Goal: Task Accomplishment & Management: Complete application form

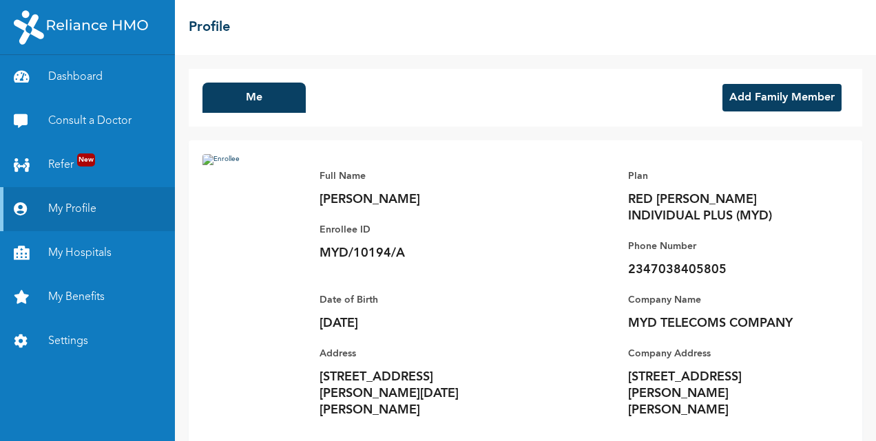
scroll to position [48, 0]
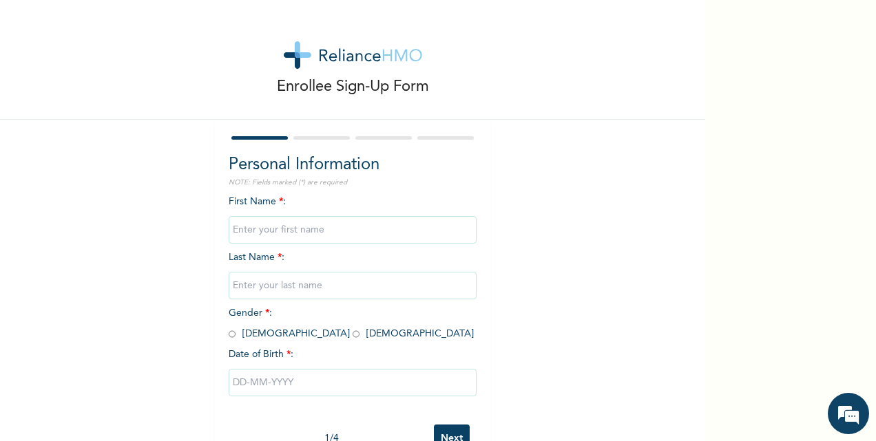
scroll to position [44, 0]
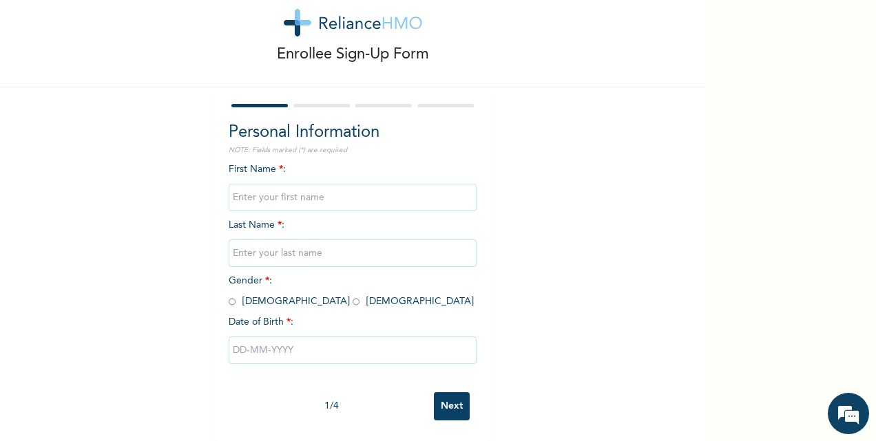
click at [273, 190] on input "text" at bounding box center [353, 198] width 248 height 28
type input "CHINAZA"
click at [543, 187] on div "Enrollee Sign-Up Form Personal Information NOTE: Fields marked (*) are required…" at bounding box center [352, 205] width 705 height 474
click at [300, 246] on input "text" at bounding box center [353, 254] width 248 height 28
type input "UCHE"
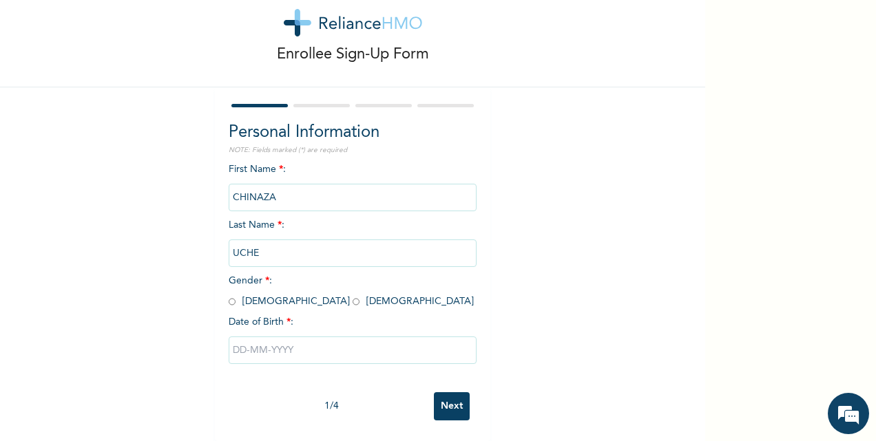
click at [158, 238] on div "Enrollee Sign-Up Form Personal Information NOTE: Fields marked (*) are required…" at bounding box center [352, 205] width 705 height 474
click at [353, 295] on input "radio" at bounding box center [356, 301] width 7 height 13
radio input "true"
click at [268, 337] on input "text" at bounding box center [353, 351] width 248 height 28
select select "7"
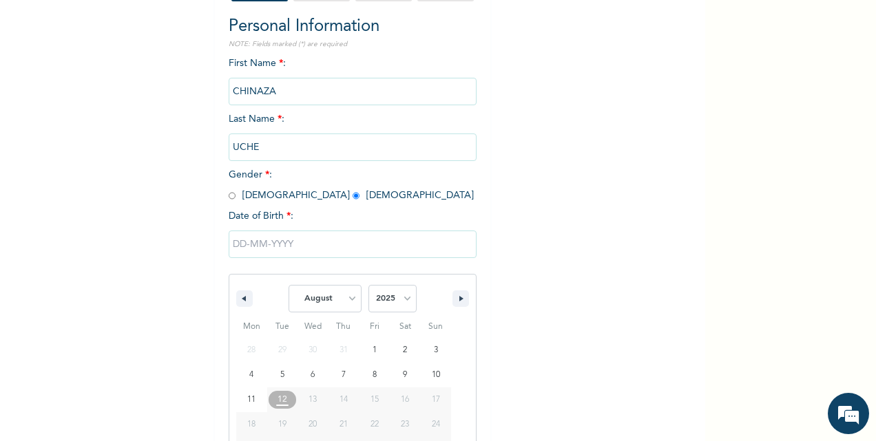
scroll to position [185, 0]
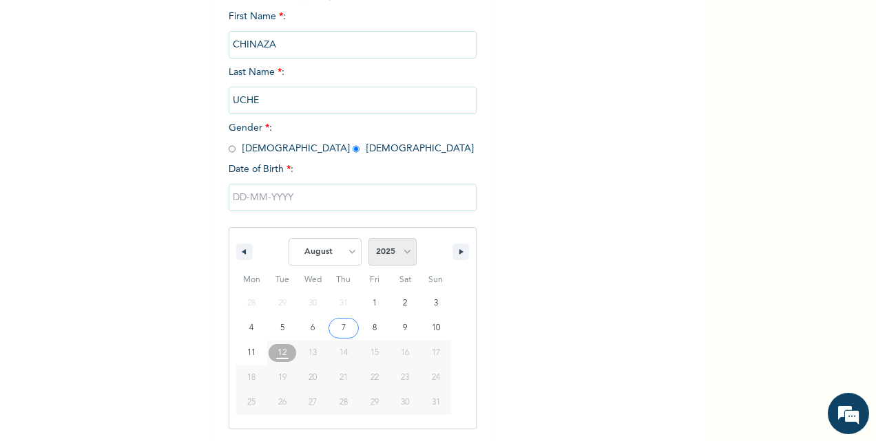
click at [392, 252] on select "2025 2024 2023 2022 2021 2020 2019 2018 2017 2016 2015 2014 2013 2012 2011 2010…" at bounding box center [392, 252] width 48 height 28
select select "1993"
click at [368, 240] on select "2025 2024 2023 2022 2021 2020 2019 2018 2017 2016 2015 2014 2013 2012 2011 2010…" at bounding box center [392, 252] width 48 height 28
click at [333, 248] on select "January February March April May June July August September October November De…" at bounding box center [324, 252] width 73 height 28
select select "9"
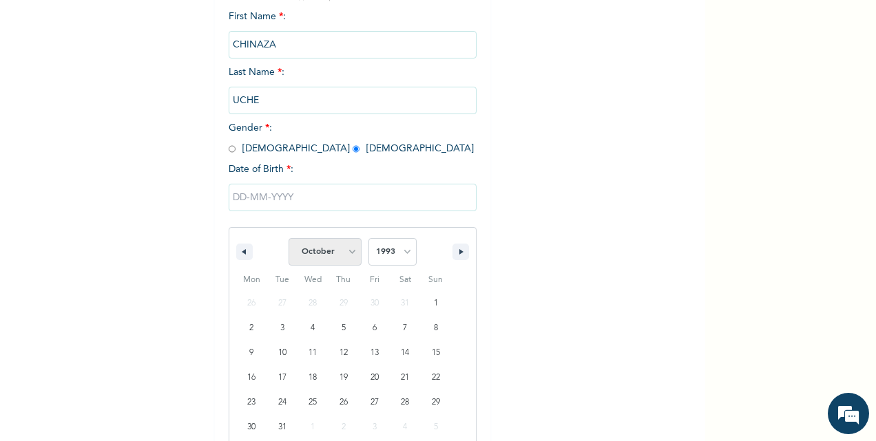
click at [288, 240] on select "January February March April May June July August September October November De…" at bounding box center [324, 252] width 73 height 28
type input "10/02/1993"
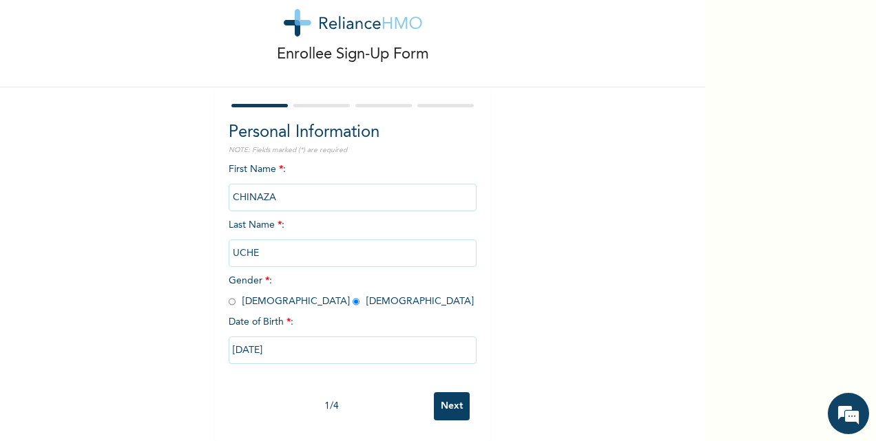
click at [449, 393] on input "Next" at bounding box center [452, 406] width 36 height 28
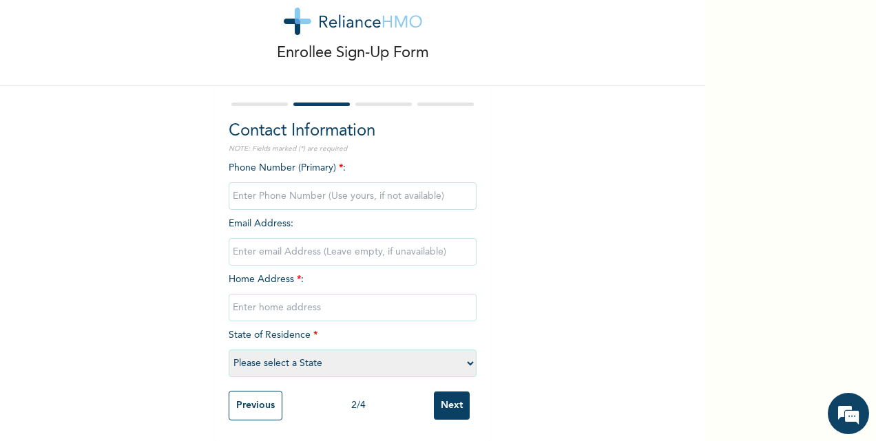
scroll to position [45, 0]
click at [291, 183] on input "phone" at bounding box center [353, 196] width 248 height 28
type input "07032555270"
click at [264, 244] on input "email" at bounding box center [353, 252] width 248 height 28
click at [536, 226] on div "Enrollee Sign-Up Form Contact Information NOTE: Fields marked (*) are required …" at bounding box center [352, 203] width 705 height 475
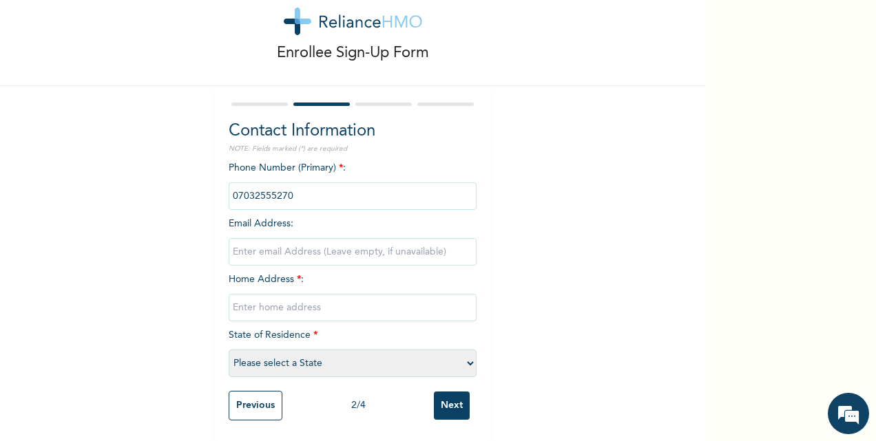
click at [347, 242] on input "email" at bounding box center [353, 252] width 248 height 28
type input "chinazanwamadi@gmail.com"
click at [325, 294] on input "text" at bounding box center [353, 308] width 248 height 28
click at [551, 274] on div "Enrollee Sign-Up Form Contact Information NOTE: Fields marked (*) are required …" at bounding box center [352, 203] width 705 height 475
click at [326, 304] on input "text" at bounding box center [353, 308] width 248 height 28
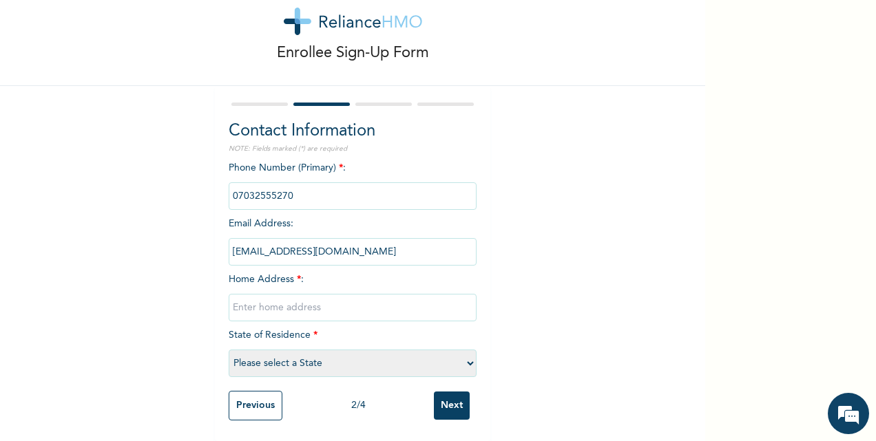
type input "22 Umar Ibrahim Street, Ungwan Sunday, Kaduna"
select select "19"
click at [448, 393] on input "Next" at bounding box center [452, 406] width 36 height 28
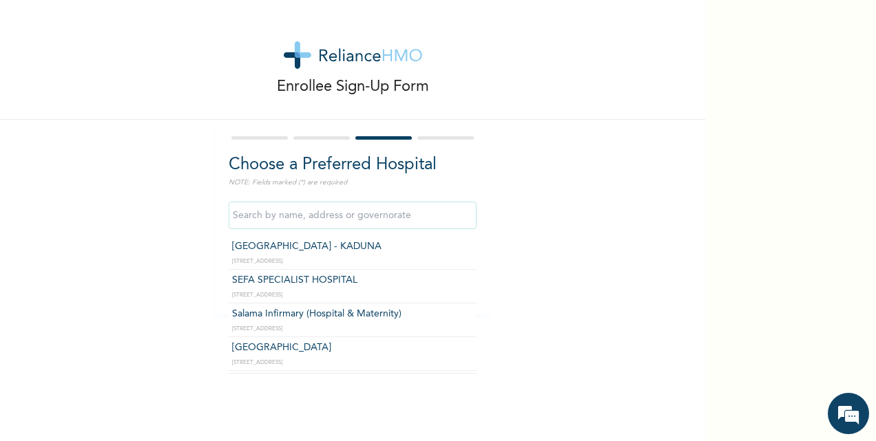
click at [340, 222] on input "text" at bounding box center [353, 216] width 248 height 28
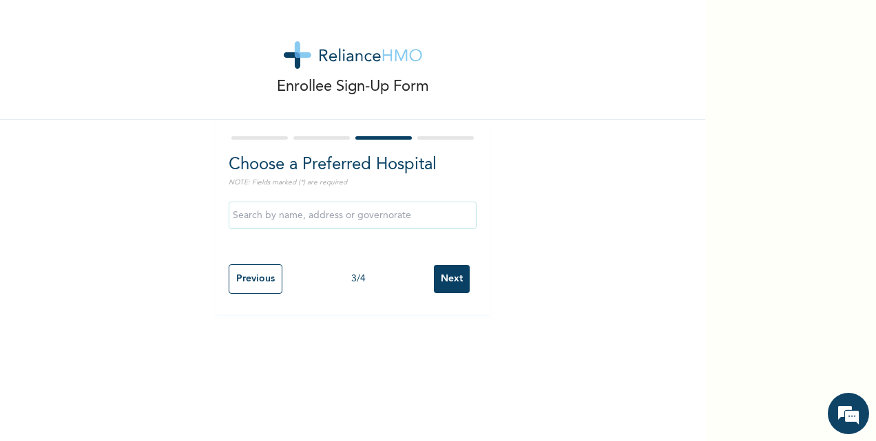
click at [534, 190] on div "Enrollee Sign-Up Form Choose a Preferred Hospital NOTE: Fields marked (*) are r…" at bounding box center [352, 157] width 705 height 315
click at [311, 137] on div at bounding box center [321, 137] width 56 height 3
click at [261, 274] on input "Previous" at bounding box center [256, 279] width 54 height 30
select select "19"
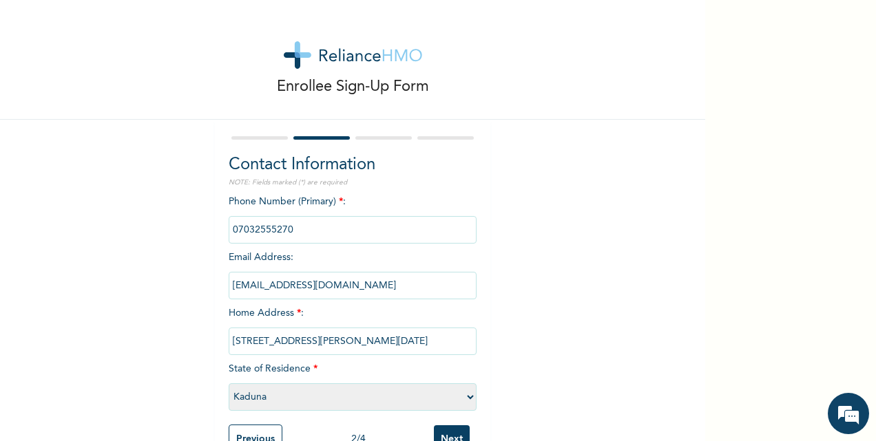
scroll to position [45, 0]
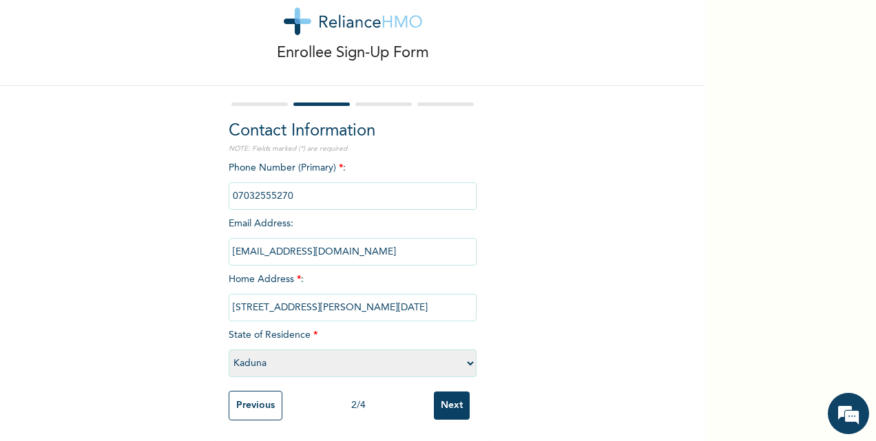
click at [445, 392] on input "Next" at bounding box center [452, 406] width 36 height 28
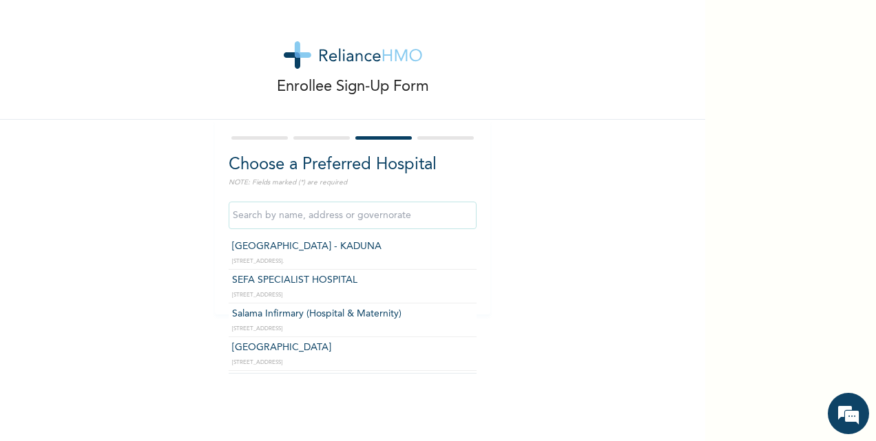
click at [313, 216] on input "text" at bounding box center [353, 216] width 248 height 28
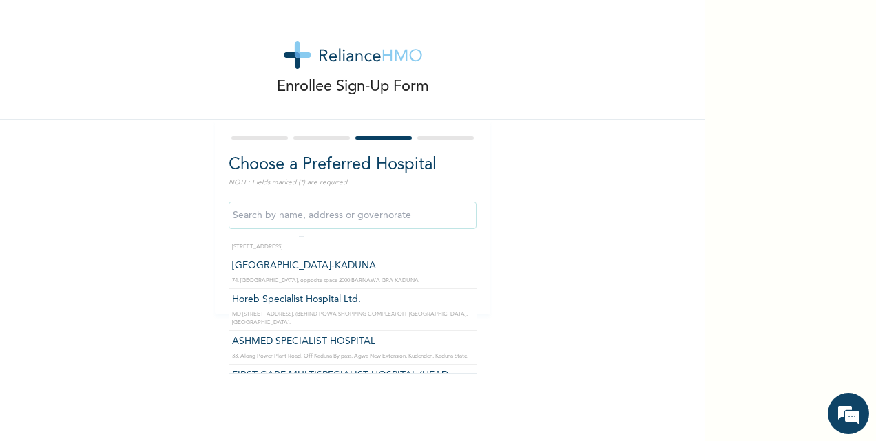
scroll to position [116, 0]
type input "Harmony Hospital-KADUNA"
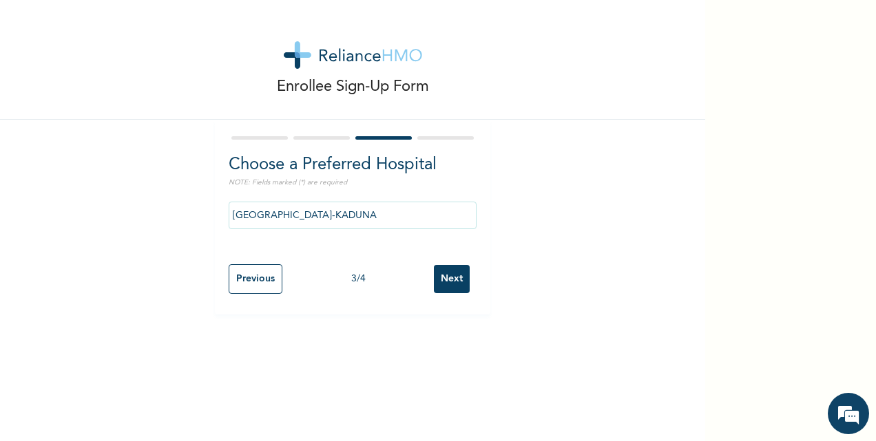
click at [443, 281] on input "Next" at bounding box center [452, 279] width 36 height 28
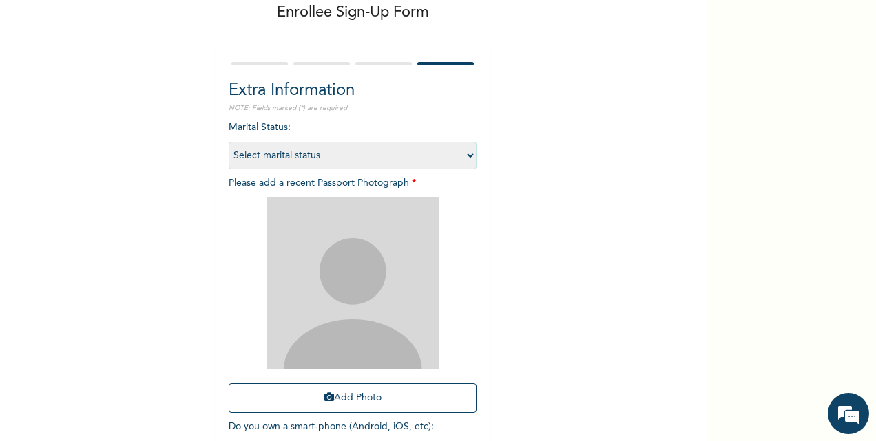
scroll to position [75, 0]
click at [432, 149] on select "Select marital status Single Married Divorced Widow/Widower" at bounding box center [353, 155] width 248 height 28
select select "2"
click at [229, 141] on select "Select marital status Single Married Divorced Widow/Widower" at bounding box center [353, 155] width 248 height 28
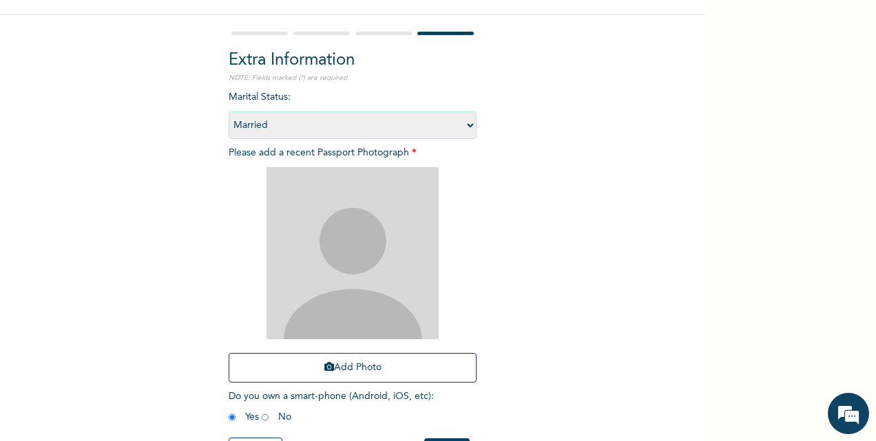
scroll to position [162, 0]
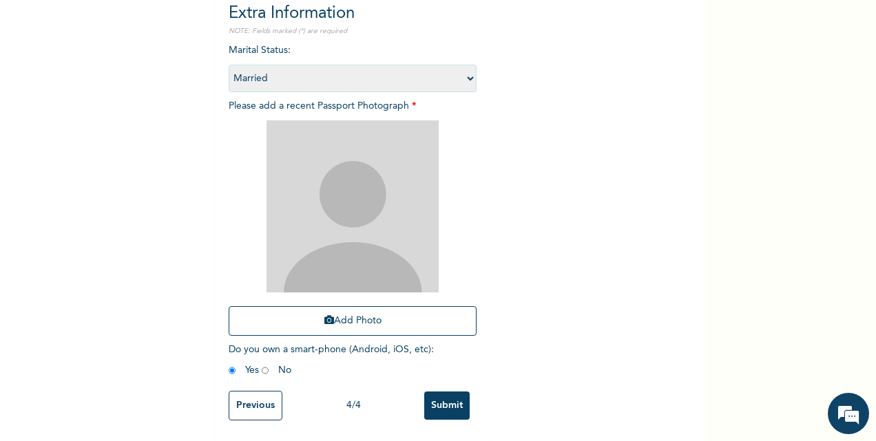
click at [353, 295] on div "Add Photo" at bounding box center [353, 228] width 248 height 229
click at [350, 311] on button "Add Photo" at bounding box center [353, 321] width 248 height 30
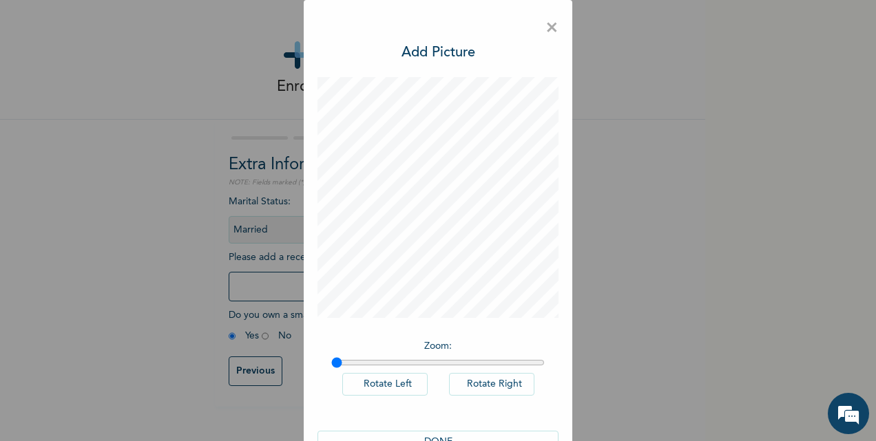
scroll to position [39, 0]
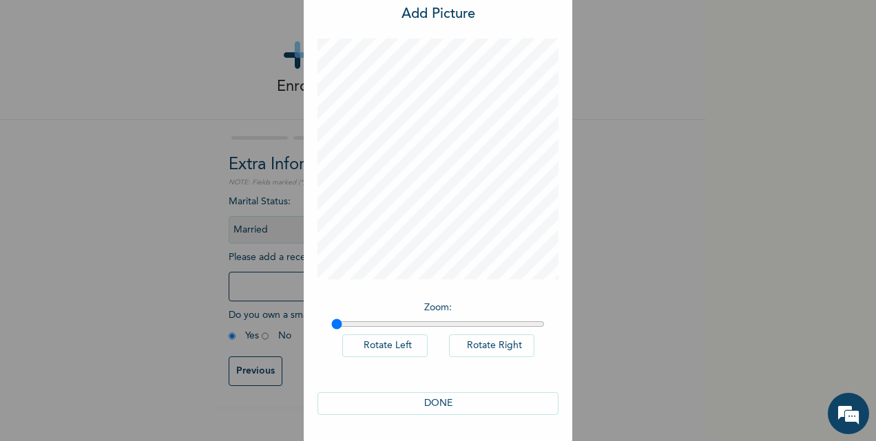
click at [439, 395] on button "DONE" at bounding box center [437, 403] width 241 height 23
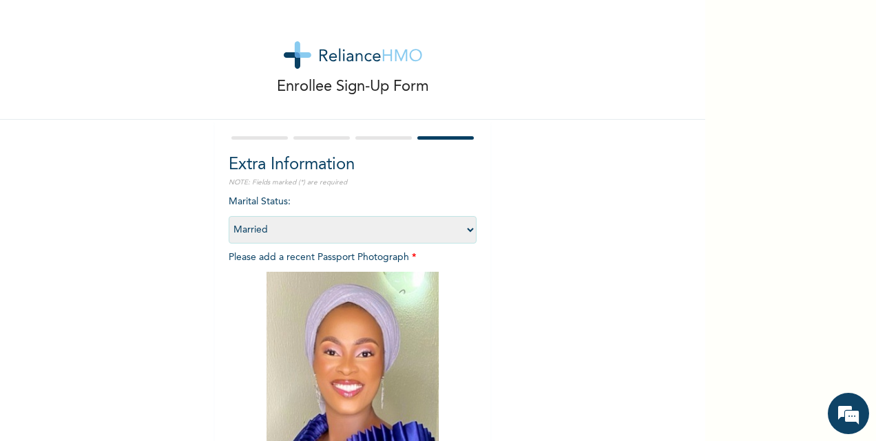
scroll to position [162, 0]
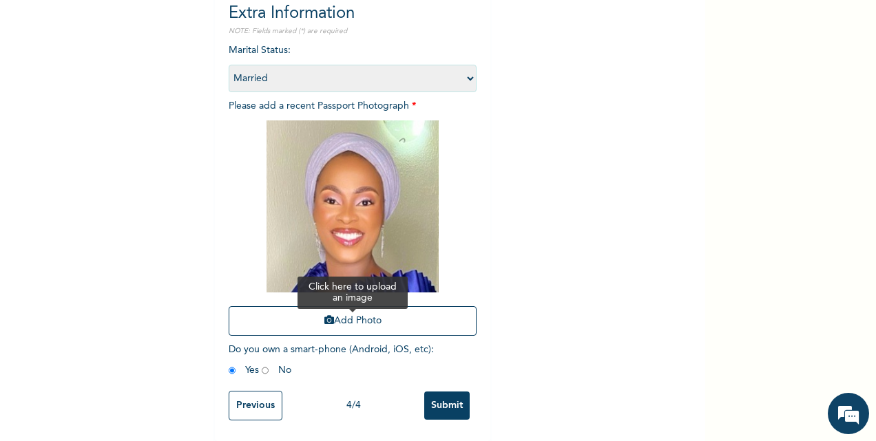
click at [364, 306] on button "Add Photo" at bounding box center [353, 321] width 248 height 30
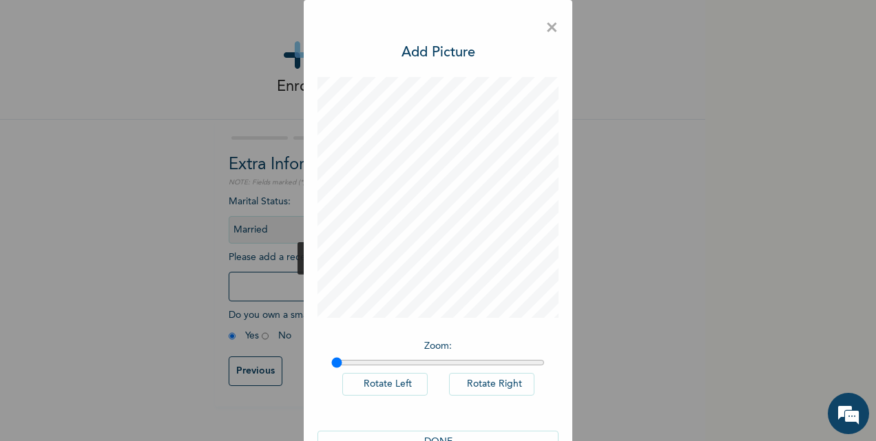
scroll to position [0, 0]
click at [441, 435] on button "DONE" at bounding box center [437, 442] width 241 height 23
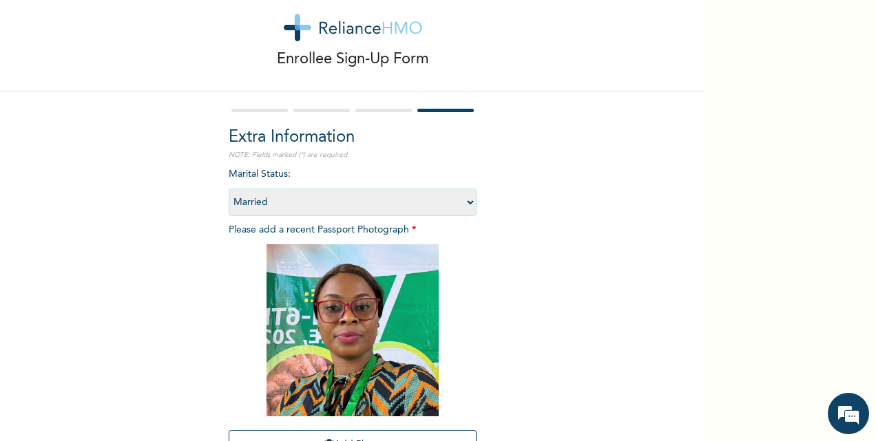
scroll to position [162, 0]
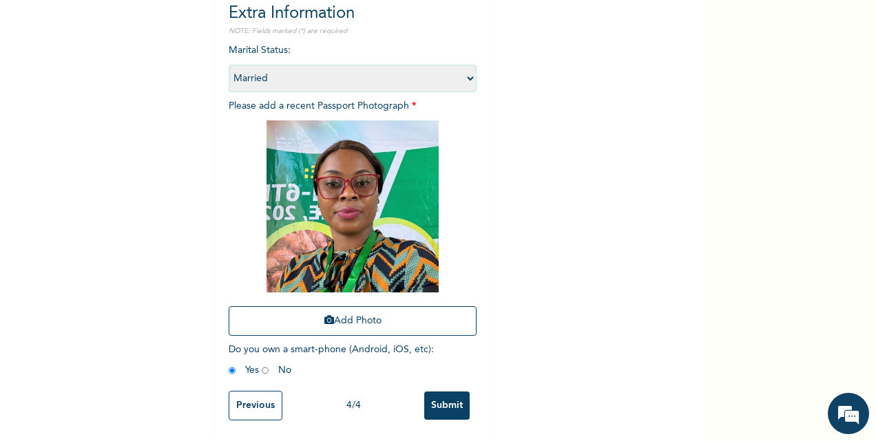
click at [443, 396] on input "Submit" at bounding box center [446, 406] width 45 height 28
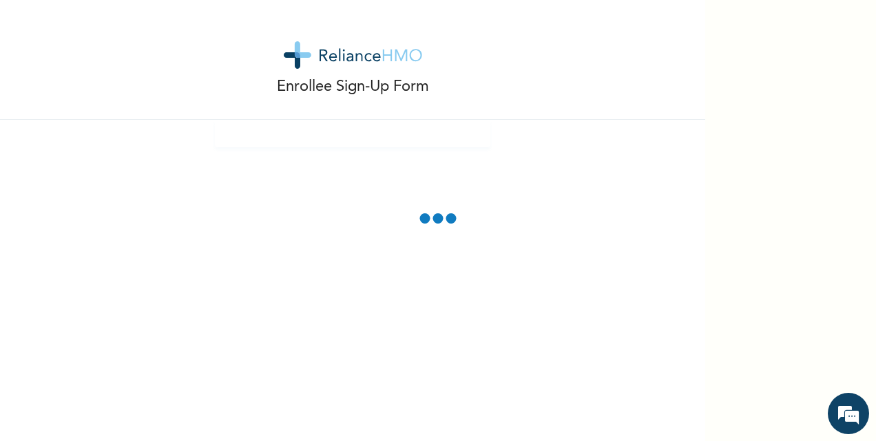
scroll to position [0, 0]
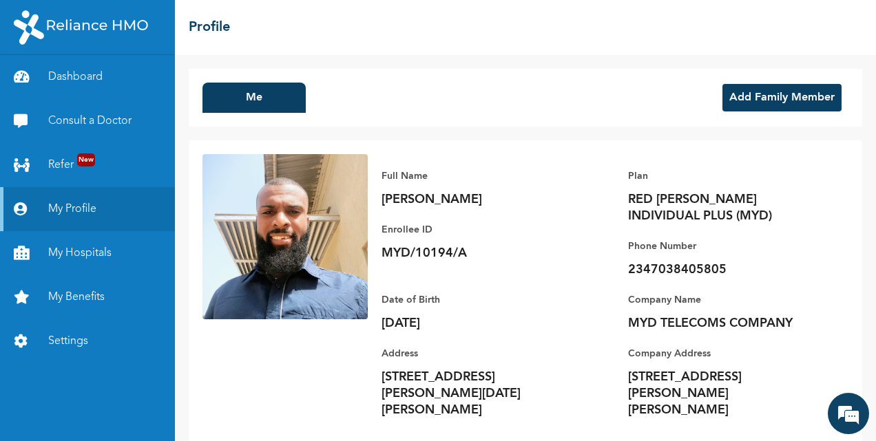
click at [737, 101] on button "Add Family Member" at bounding box center [781, 98] width 119 height 28
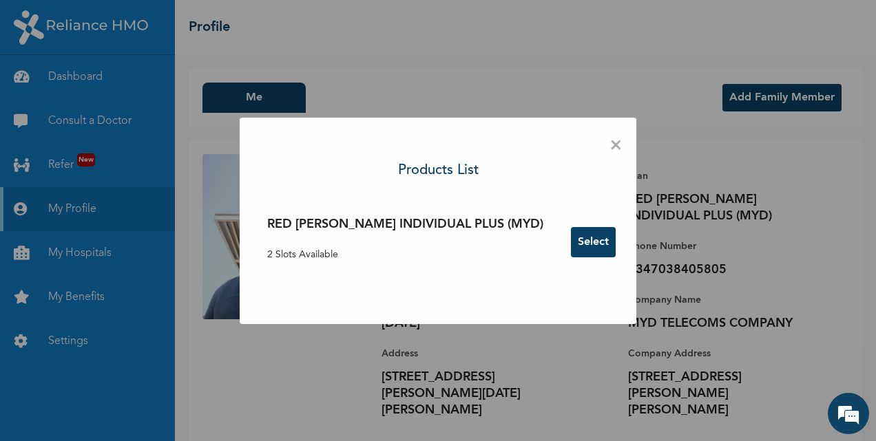
click at [571, 238] on button "Select" at bounding box center [593, 242] width 45 height 30
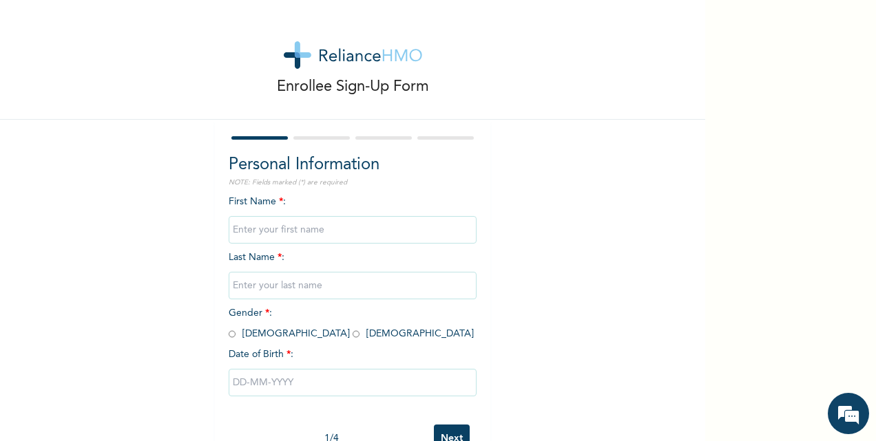
scroll to position [44, 0]
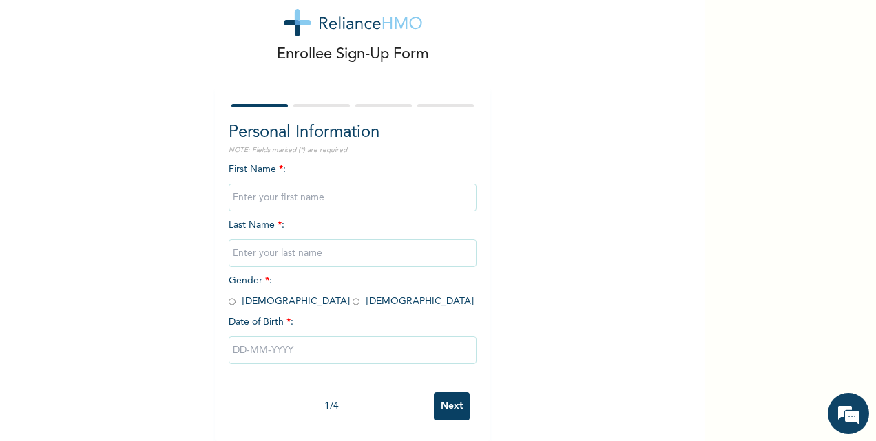
click at [326, 188] on input "text" at bounding box center [353, 198] width 248 height 28
type input "CHINAZA"
type input "UCHE"
click at [353, 295] on input "radio" at bounding box center [356, 301] width 7 height 13
radio input "true"
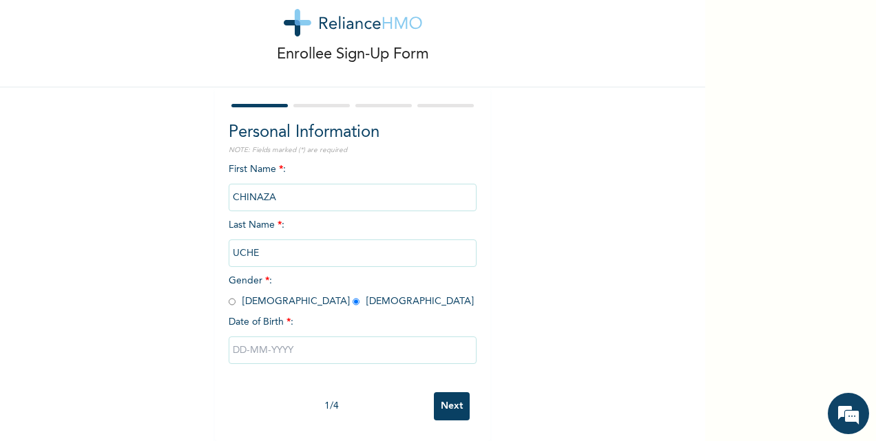
click at [273, 337] on input "text" at bounding box center [353, 351] width 248 height 28
select select "7"
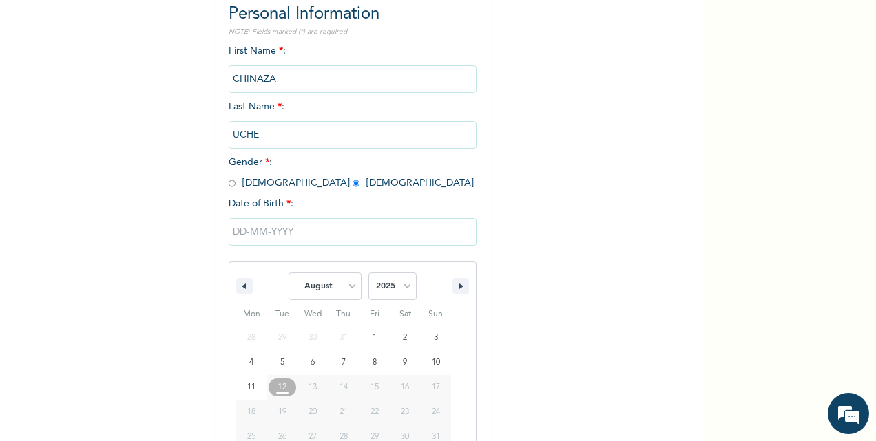
scroll to position [185, 0]
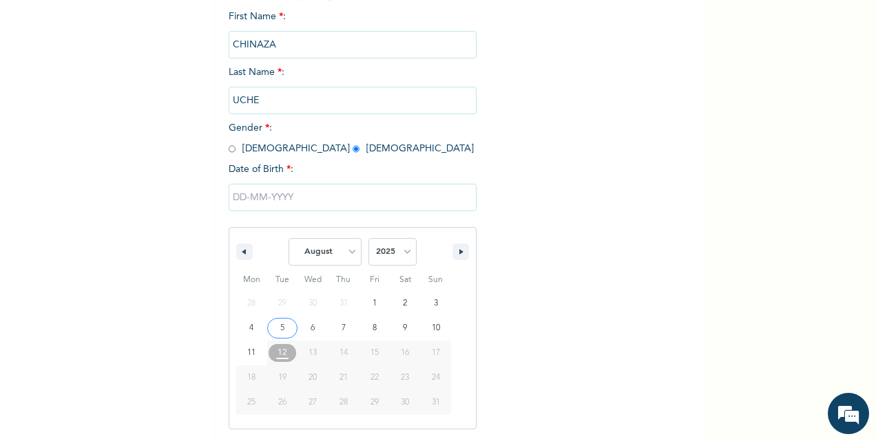
click at [229, 190] on input "text" at bounding box center [353, 198] width 248 height 28
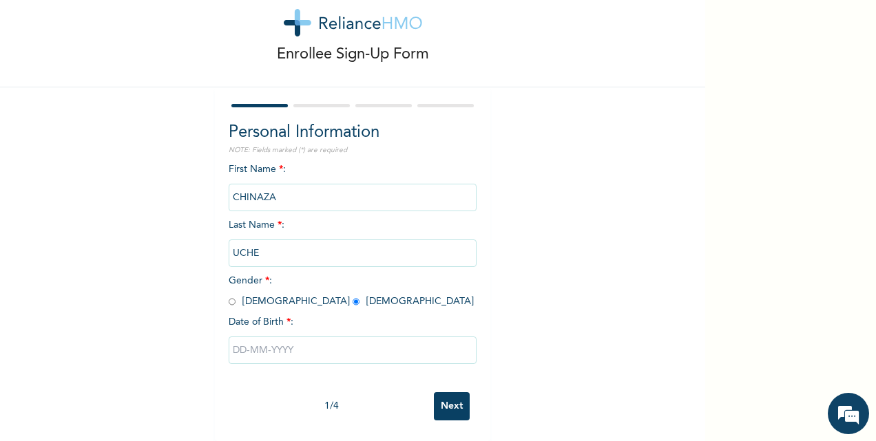
click at [239, 339] on input "text" at bounding box center [353, 351] width 248 height 28
select select "7"
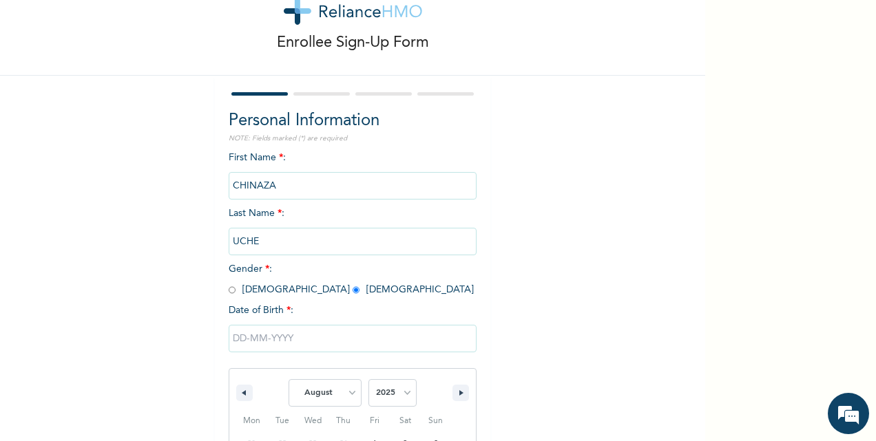
scroll to position [185, 0]
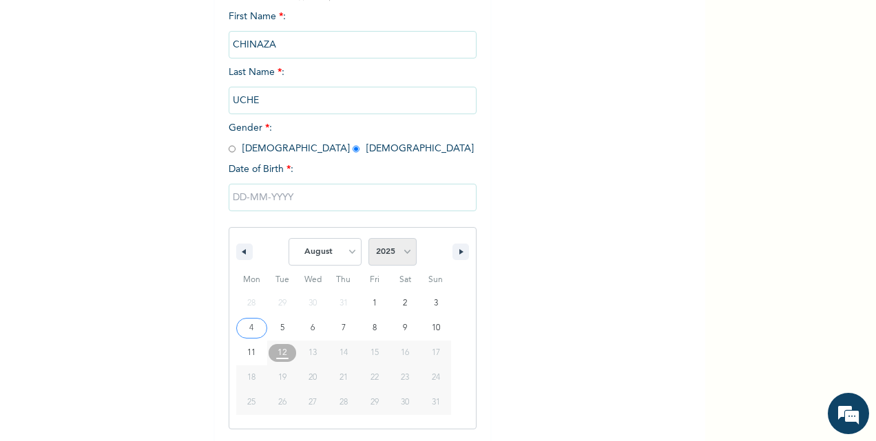
click at [392, 255] on select "2025 2024 2023 2022 2021 2020 2019 2018 2017 2016 2015 2014 2013 2012 2011 2010…" at bounding box center [392, 252] width 48 height 28
select select "1993"
click at [368, 240] on select "2025 2024 2023 2022 2021 2020 2019 2018 2017 2016 2015 2014 2013 2012 2011 2010…" at bounding box center [392, 252] width 48 height 28
click at [336, 259] on select "January February March April May June July August September October November De…" at bounding box center [324, 252] width 73 height 28
select select "9"
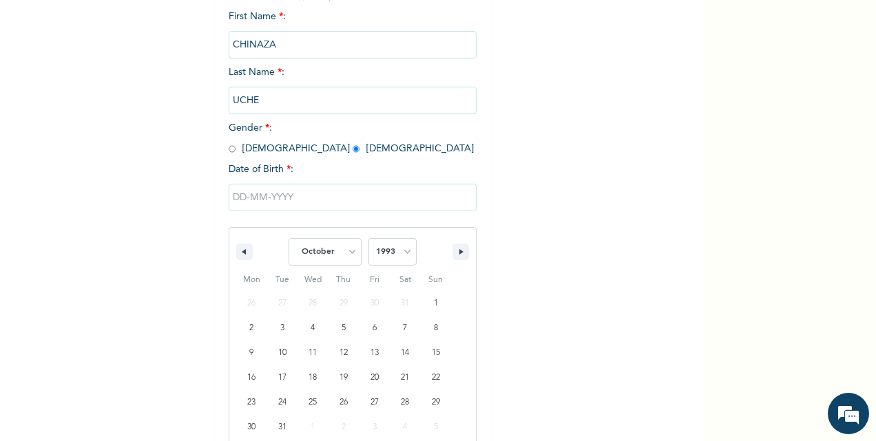
click at [288, 240] on select "January February March April May June July August September October November De…" at bounding box center [324, 252] width 73 height 28
type input "10/02/1993"
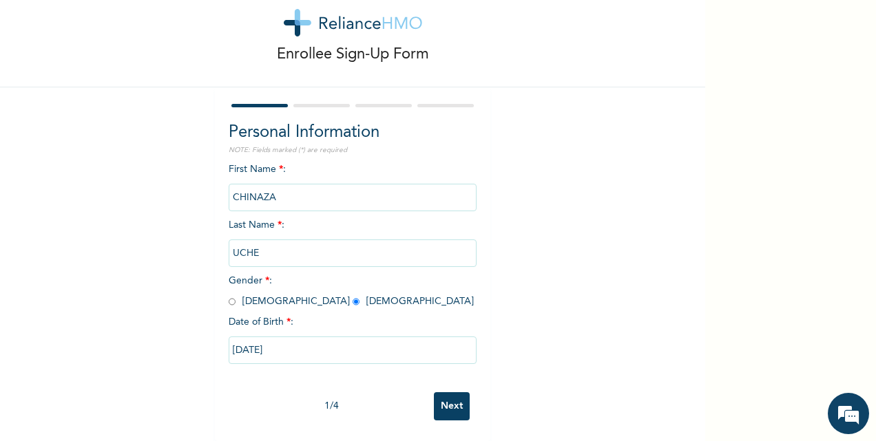
click at [447, 395] on input "Next" at bounding box center [452, 406] width 36 height 28
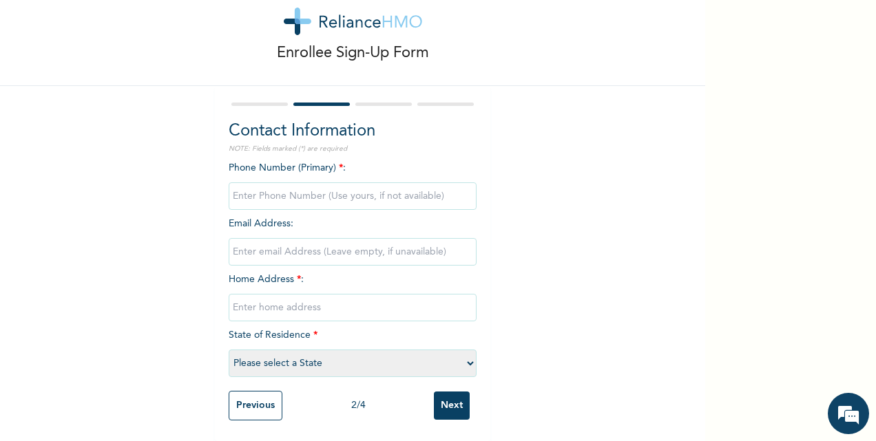
click at [337, 182] on input "phone" at bounding box center [353, 196] width 248 height 28
type input "07032555270"
click at [273, 241] on input "email" at bounding box center [353, 252] width 248 height 28
type input "chinazanwamadi@gmail.com"
click at [328, 295] on input "text" at bounding box center [353, 308] width 248 height 28
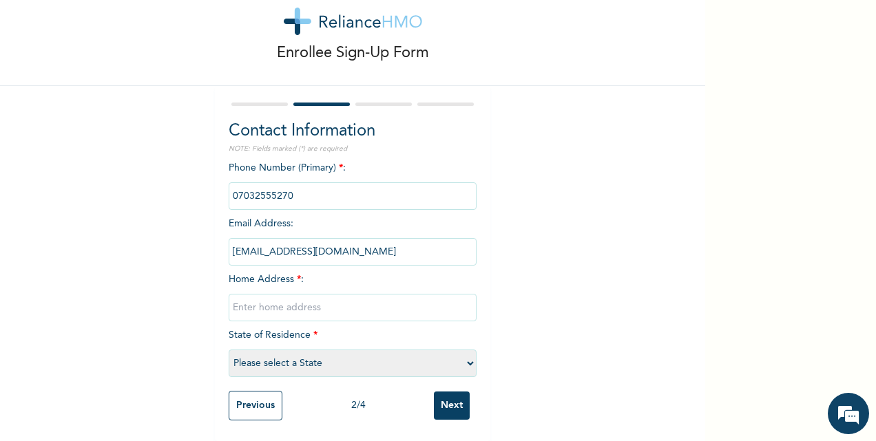
type input "22 Umar Ibrahim Street, Ungwan Sunday, Kaduna"
select select "19"
click at [455, 397] on input "Next" at bounding box center [452, 406] width 36 height 28
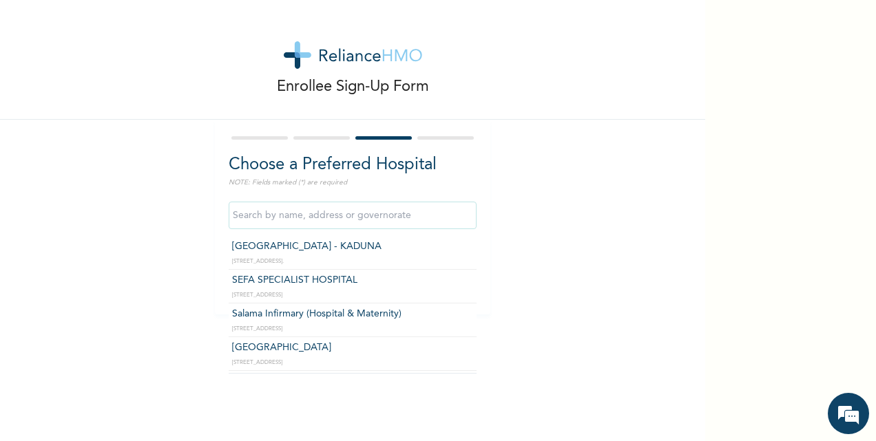
click at [319, 222] on input "text" at bounding box center [353, 216] width 248 height 28
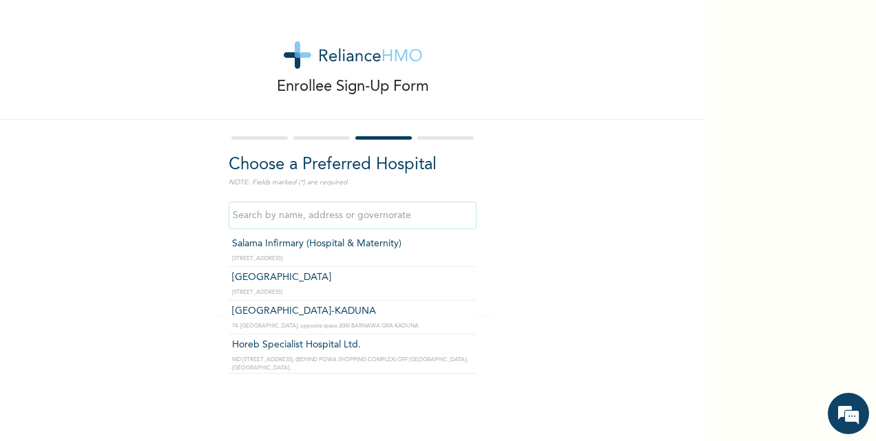
type input "Harmony Hospital-KADUNA"
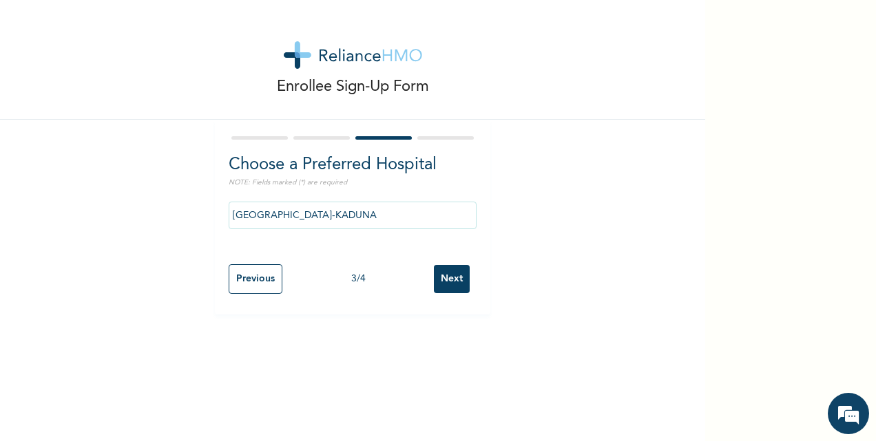
click at [443, 277] on input "Next" at bounding box center [452, 279] width 36 height 28
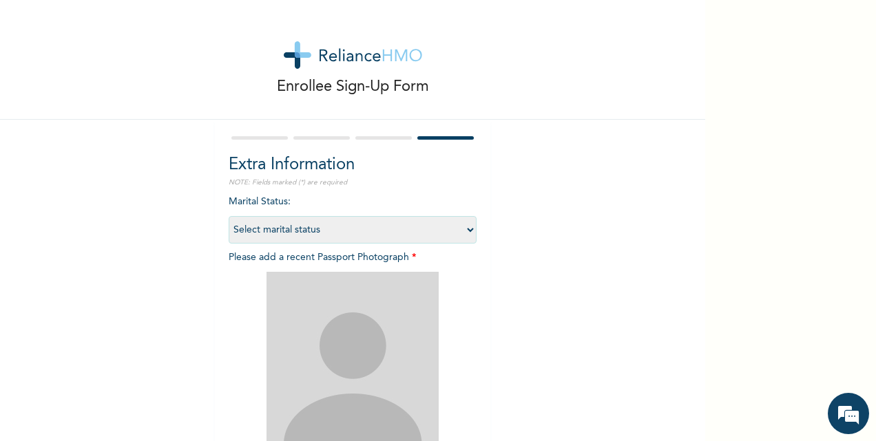
drag, startPoint x: 439, startPoint y: 231, endPoint x: 295, endPoint y: 288, distance: 155.5
click at [295, 288] on div "Marital Status : Select marital status Single Married Divorced Widow/Widower Pl…" at bounding box center [353, 365] width 248 height 341
select select "2"
click at [229, 216] on select "Select marital status Single Married Divorced Widow/Widower" at bounding box center [353, 230] width 248 height 28
click at [574, 233] on div "Enrollee Sign-Up Form Extra Information NOTE: Fields marked (*) are required Ma…" at bounding box center [352, 296] width 705 height 593
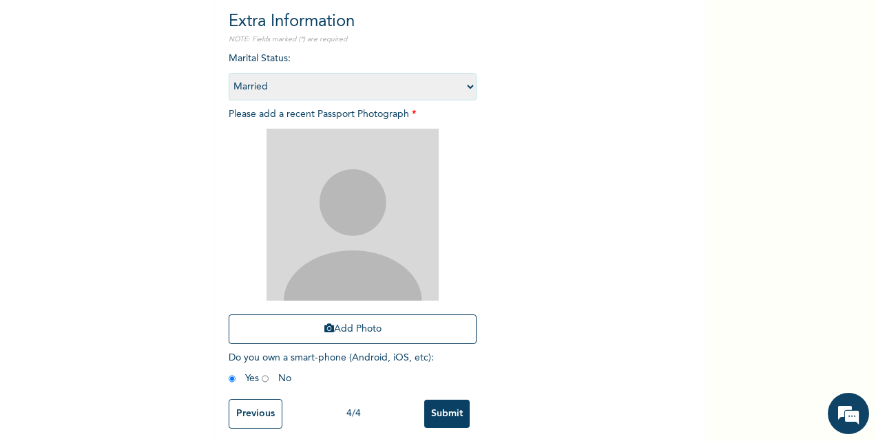
scroll to position [149, 0]
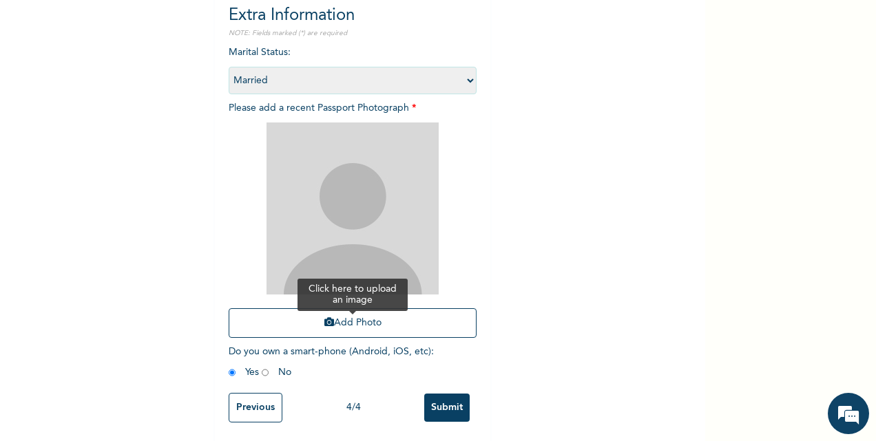
click at [386, 317] on button "Add Photo" at bounding box center [353, 323] width 248 height 30
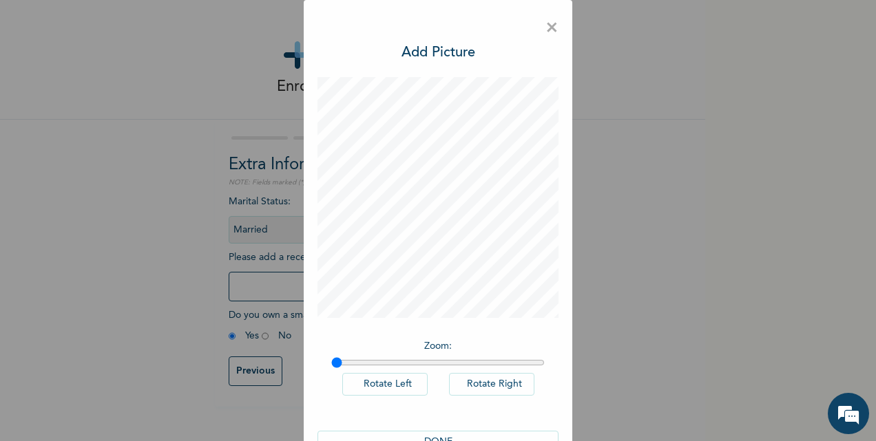
scroll to position [39, 0]
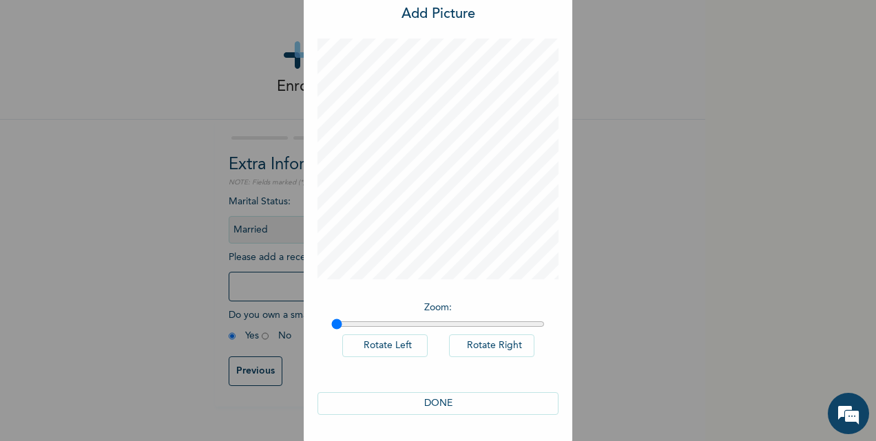
click at [445, 392] on button "DONE" at bounding box center [437, 403] width 241 height 23
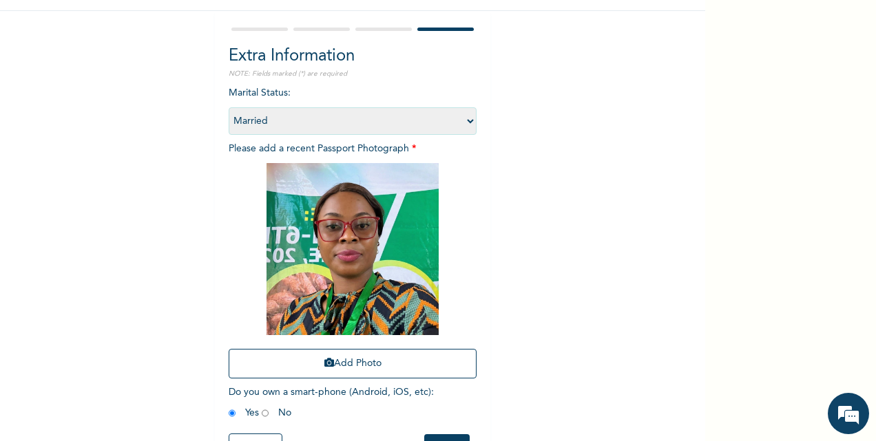
scroll to position [162, 0]
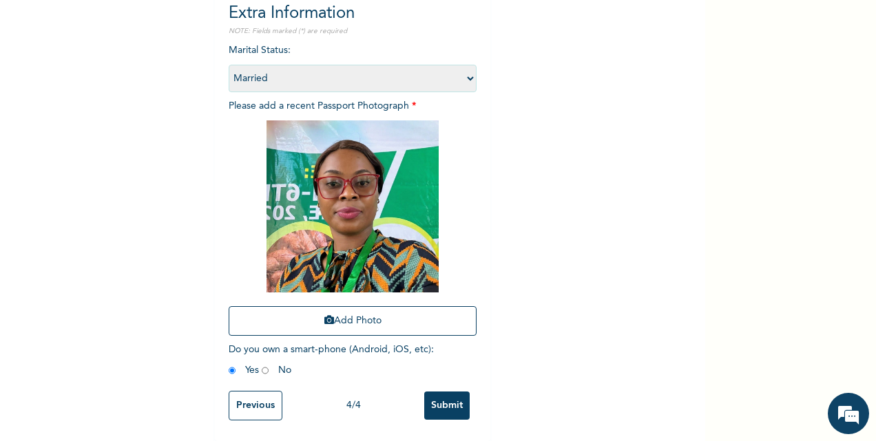
click at [441, 400] on input "Submit" at bounding box center [446, 406] width 45 height 28
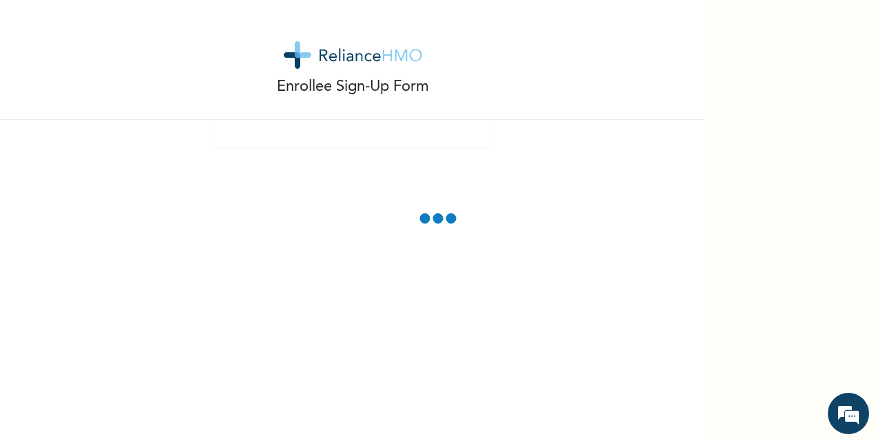
scroll to position [0, 0]
click at [384, 169] on div "Enrollee Sign-Up Form" at bounding box center [352, 220] width 705 height 441
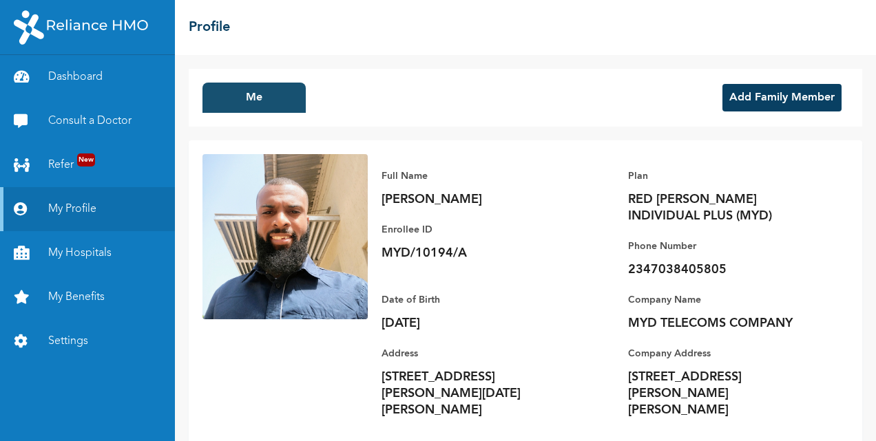
click at [236, 83] on button "Me" at bounding box center [253, 98] width 103 height 30
click at [761, 95] on button "Add Family Member" at bounding box center [781, 98] width 119 height 28
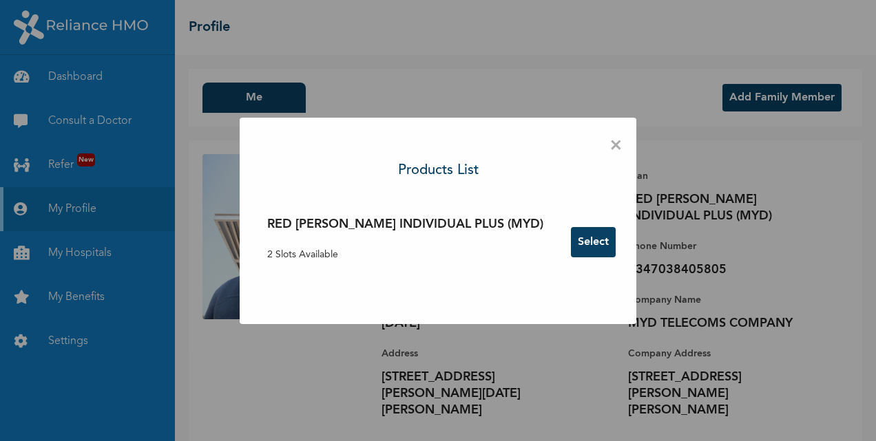
click at [404, 241] on div "RED [PERSON_NAME] INDIVIDUAL PLUS (MYD) 2 Slots Available" at bounding box center [405, 243] width 276 height 54
click at [571, 240] on button "Select" at bounding box center [593, 242] width 45 height 30
